Goal: Task Accomplishment & Management: Manage account settings

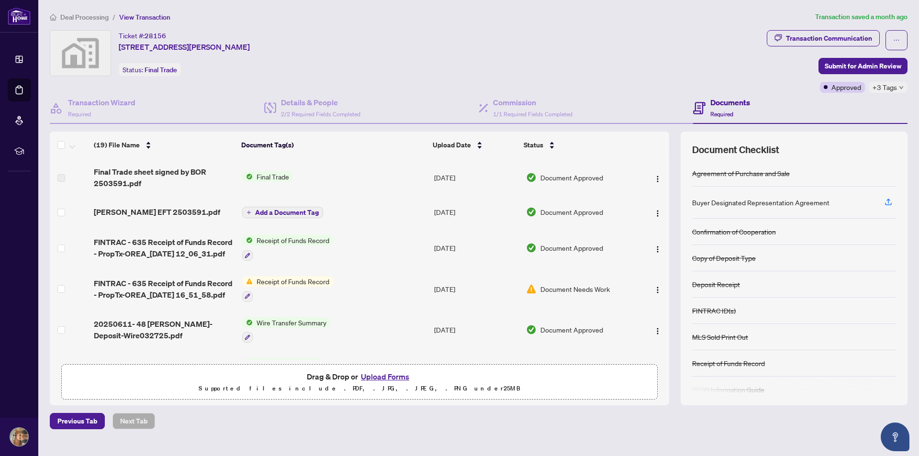
click at [77, 13] on span "Deal Processing" at bounding box center [84, 17] width 48 height 9
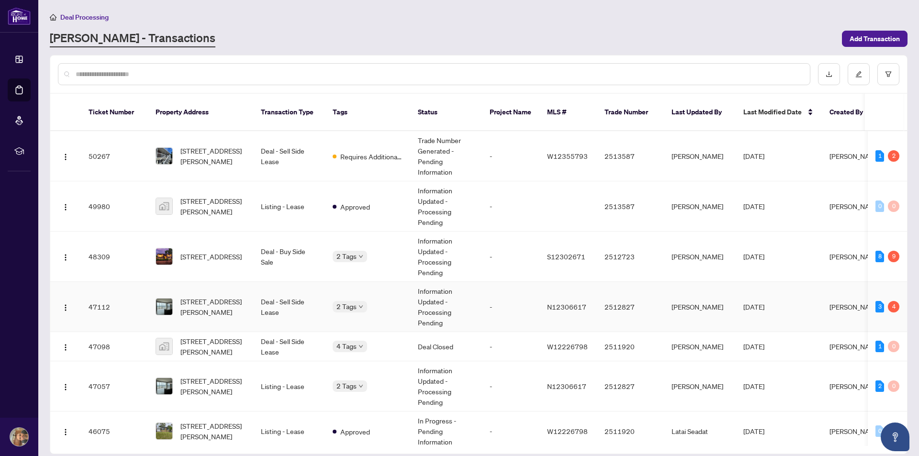
click at [383, 304] on td "2 Tags" at bounding box center [367, 307] width 85 height 50
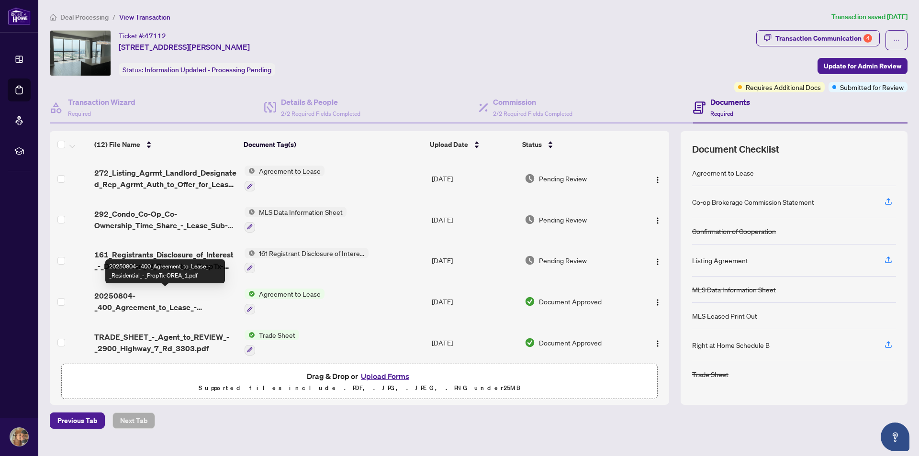
click at [189, 299] on span "20250804-_400_Agreement_to_Lease_-_Residential_-_PropTx-OREA_1.pdf" at bounding box center [165, 301] width 142 height 23
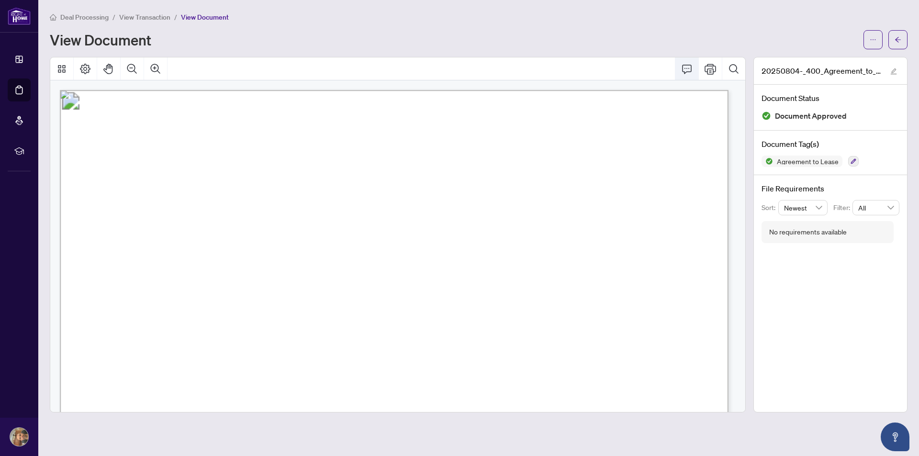
click at [687, 71] on icon "Comment" at bounding box center [687, 69] width 10 height 9
click at [82, 68] on icon "Page Layout" at bounding box center [84, 68] width 11 height 11
click at [66, 71] on icon "Thumbnails" at bounding box center [61, 68] width 11 height 11
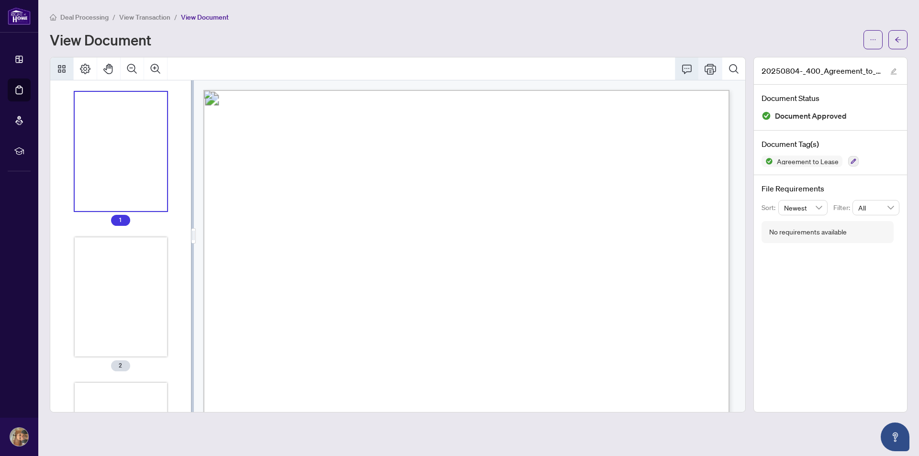
click at [709, 68] on icon "Print" at bounding box center [709, 69] width 11 height 11
